Goal: Check status: Check status

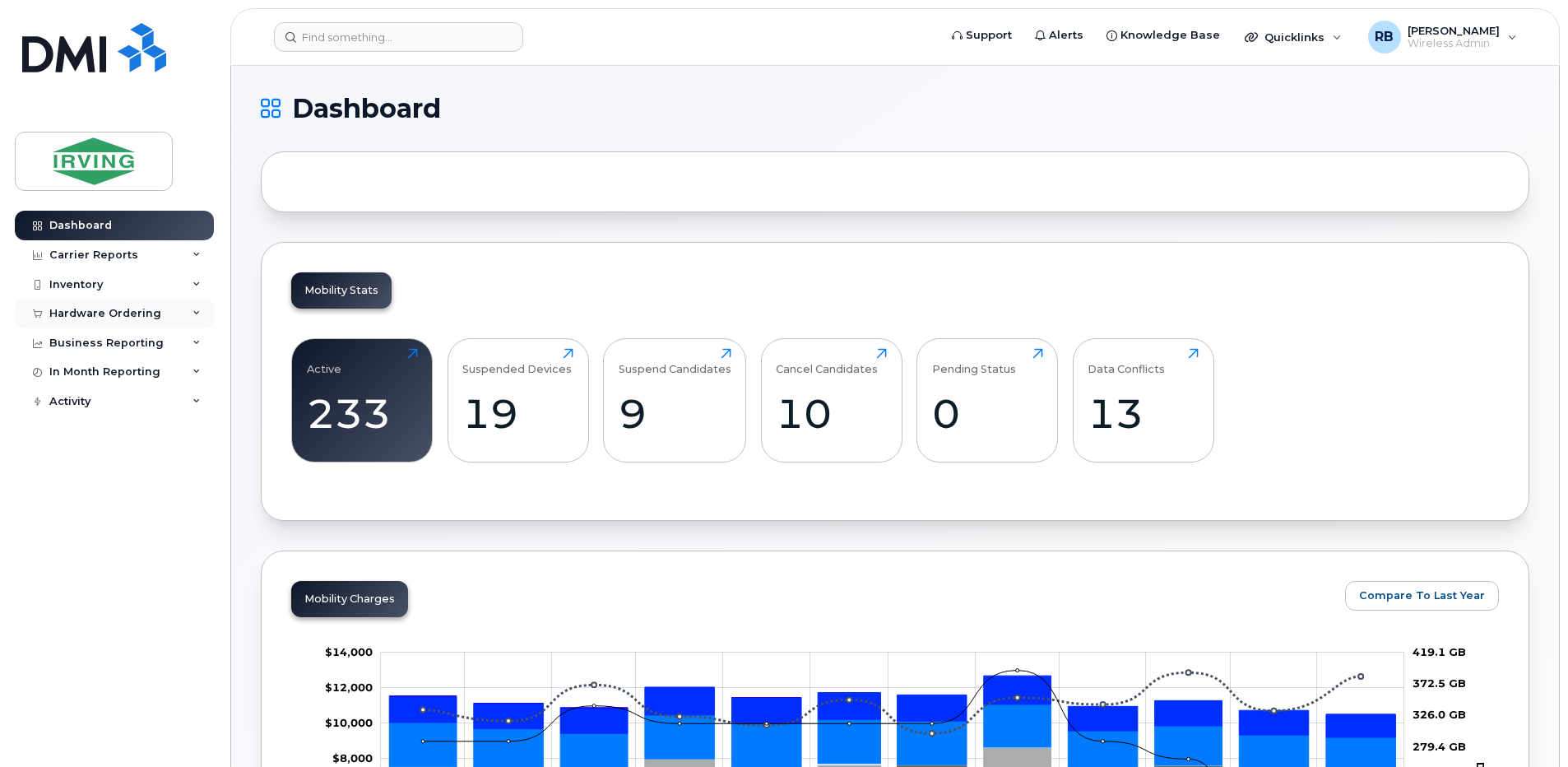
click at [119, 311] on div "Hardware Ordering" at bounding box center [105, 313] width 112 height 13
click at [87, 379] on div "Orders" at bounding box center [76, 375] width 40 height 15
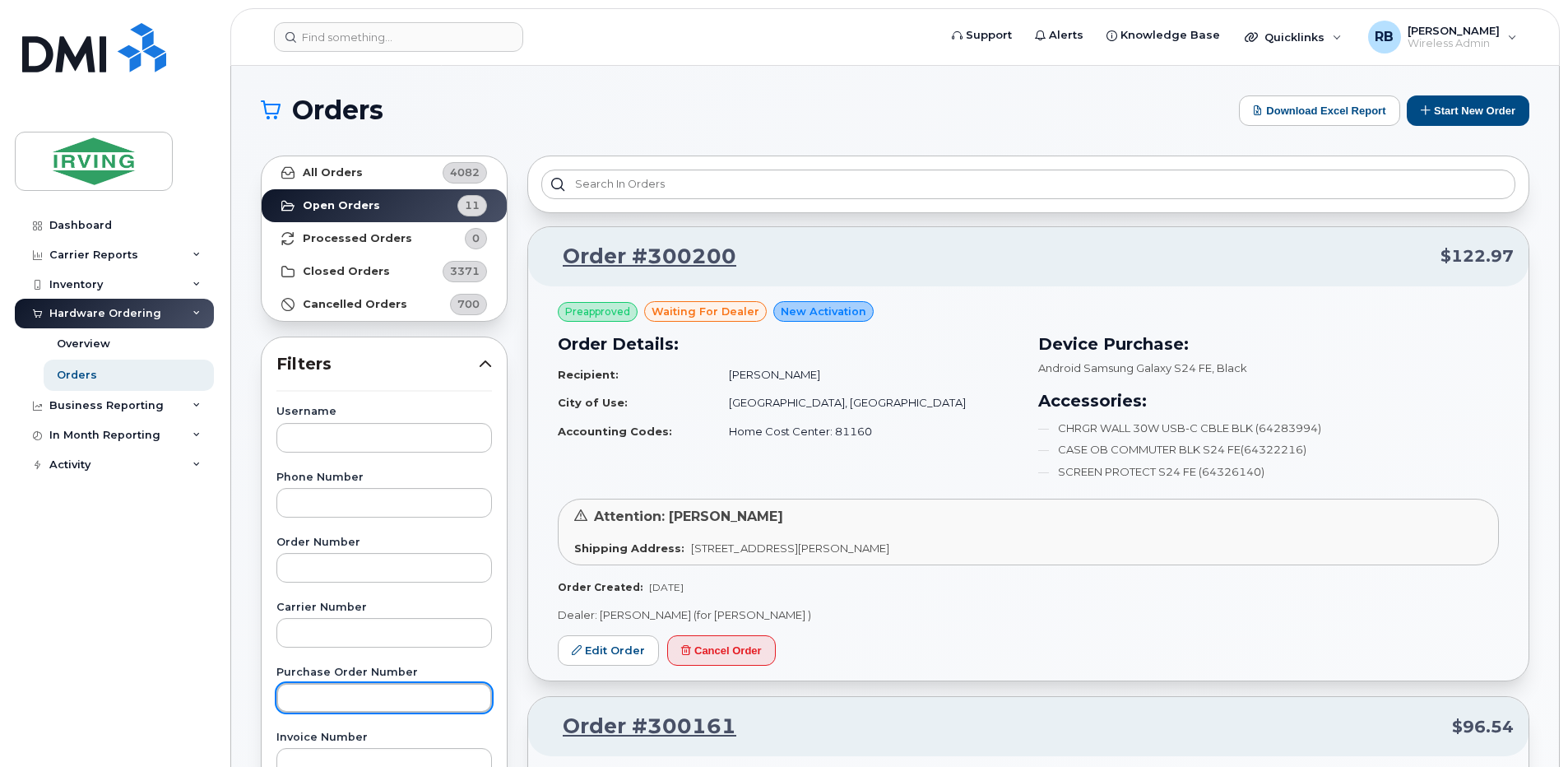
click at [365, 698] on input "text" at bounding box center [384, 697] width 215 height 30
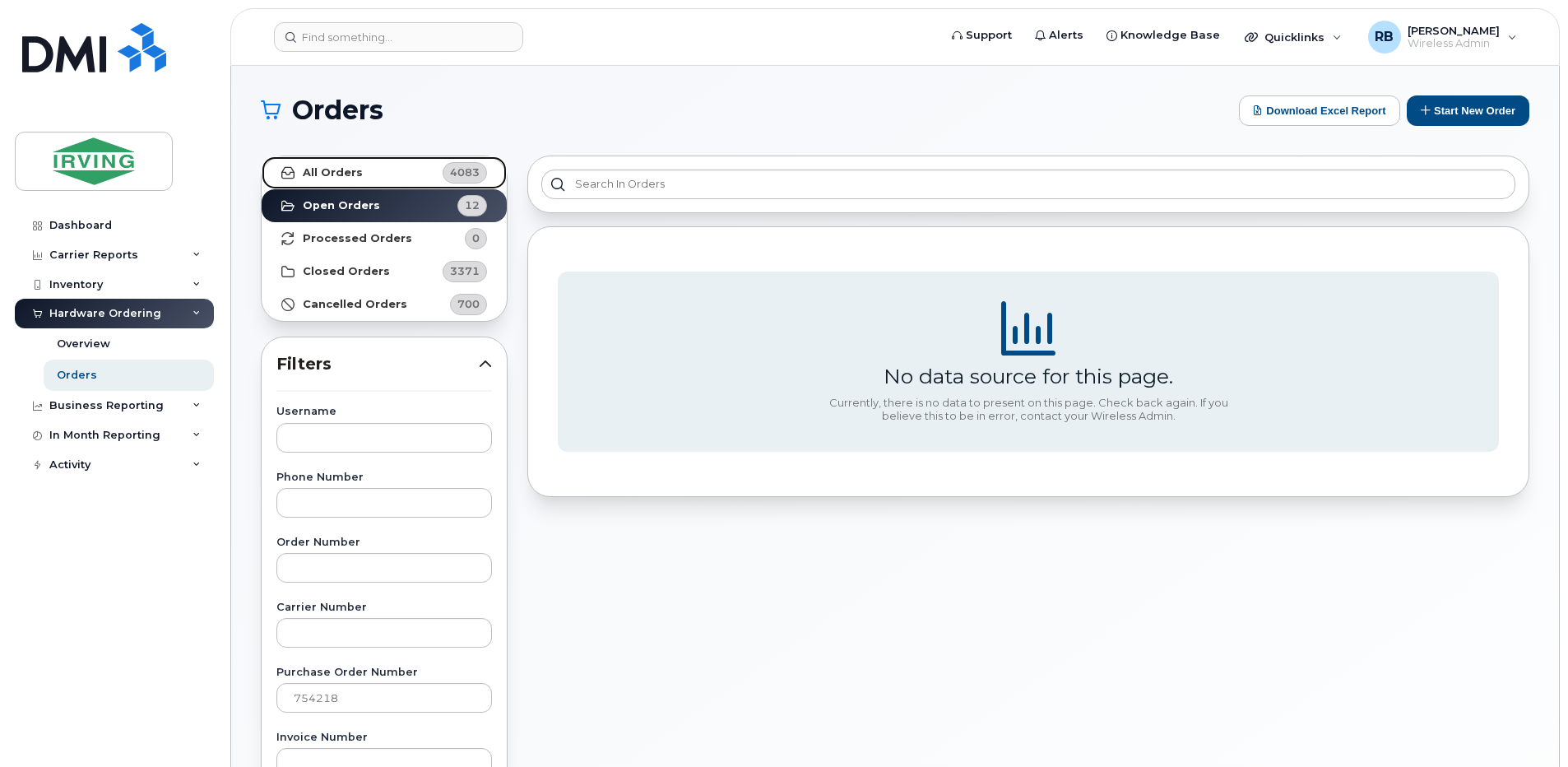
click at [370, 165] on link "All Orders 4083" at bounding box center [384, 172] width 245 height 33
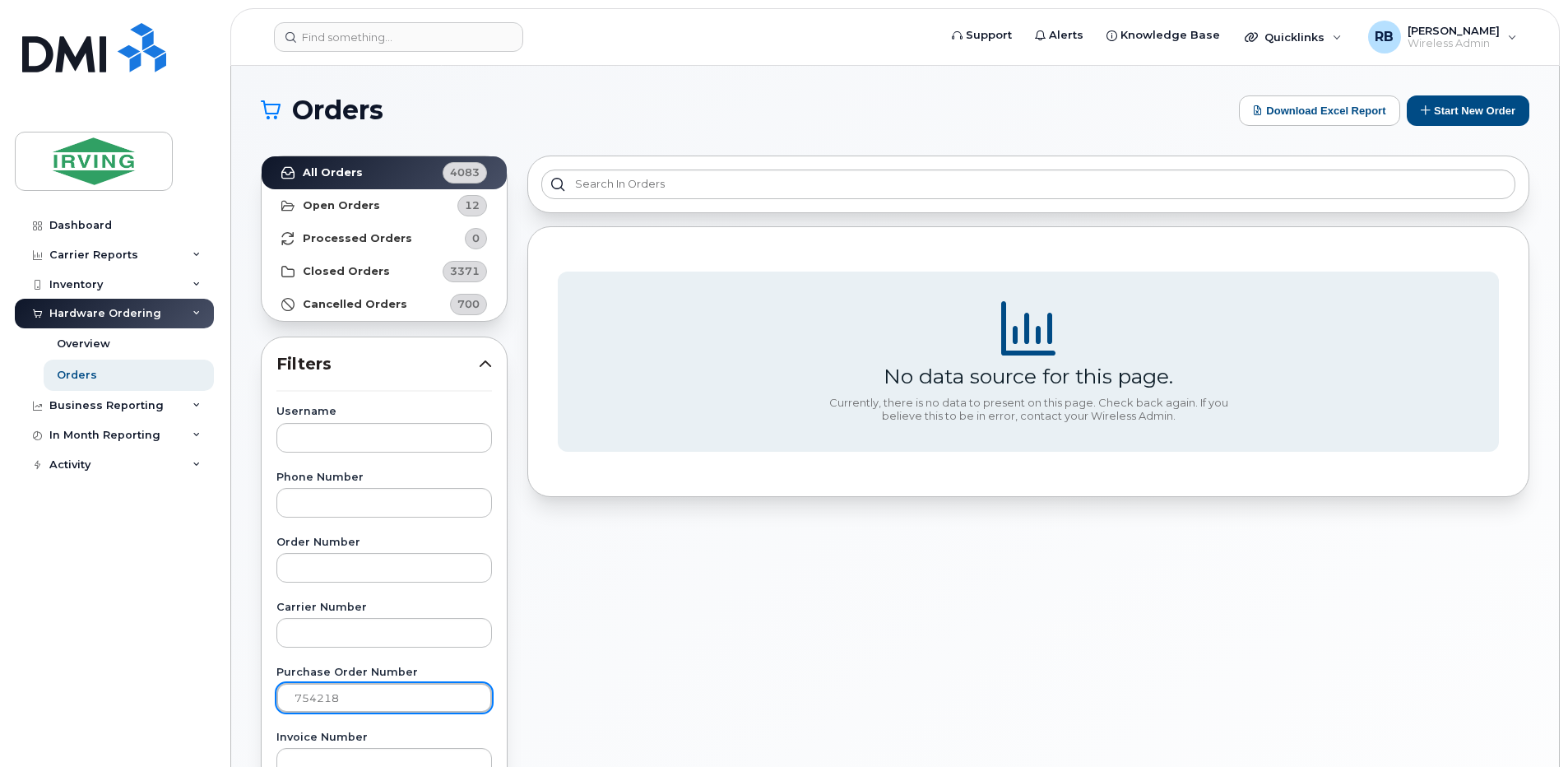
click at [362, 696] on input "754218" at bounding box center [384, 697] width 215 height 30
type input "7"
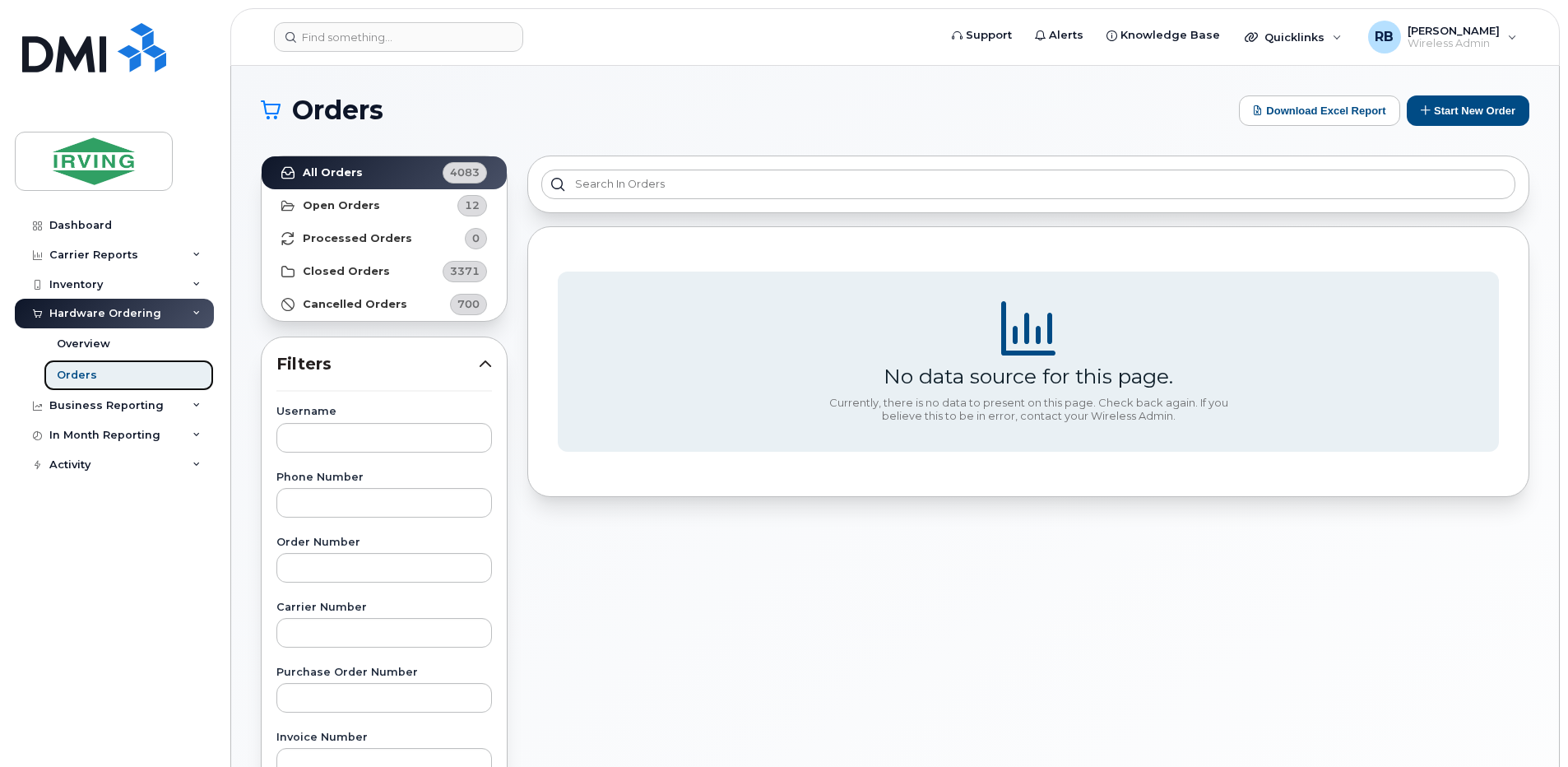
click at [67, 376] on div "Orders" at bounding box center [76, 375] width 40 height 15
